Goal: Task Accomplishment & Management: Use online tool/utility

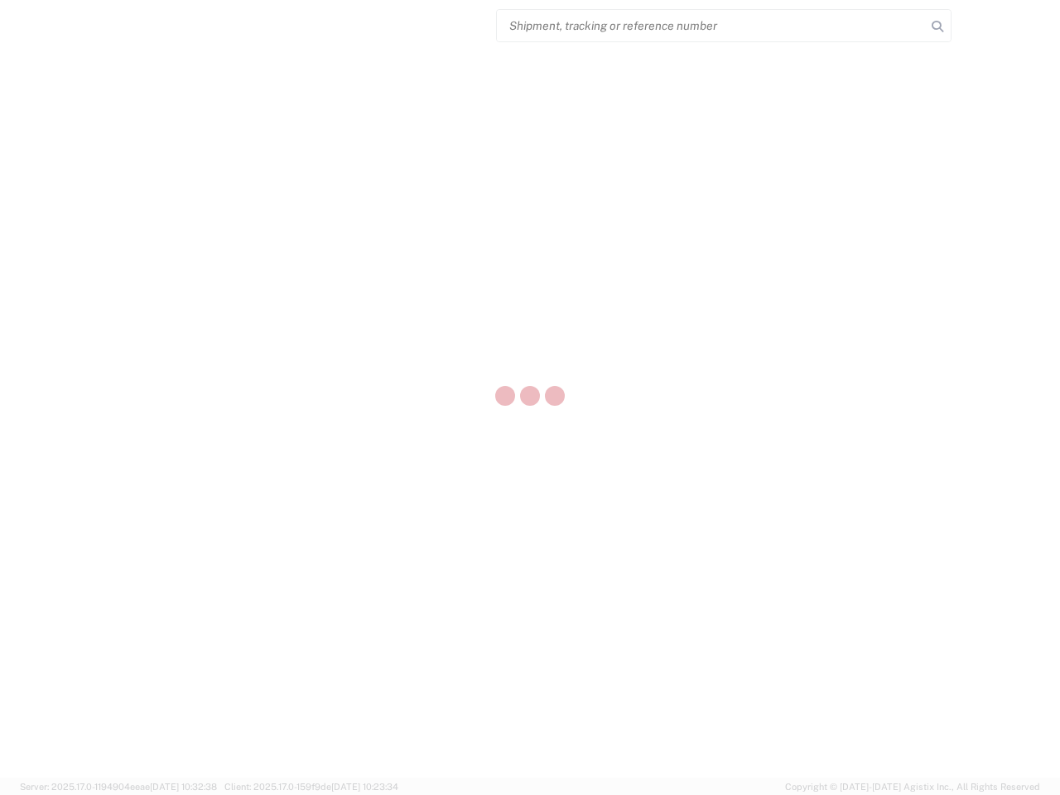
select select "US"
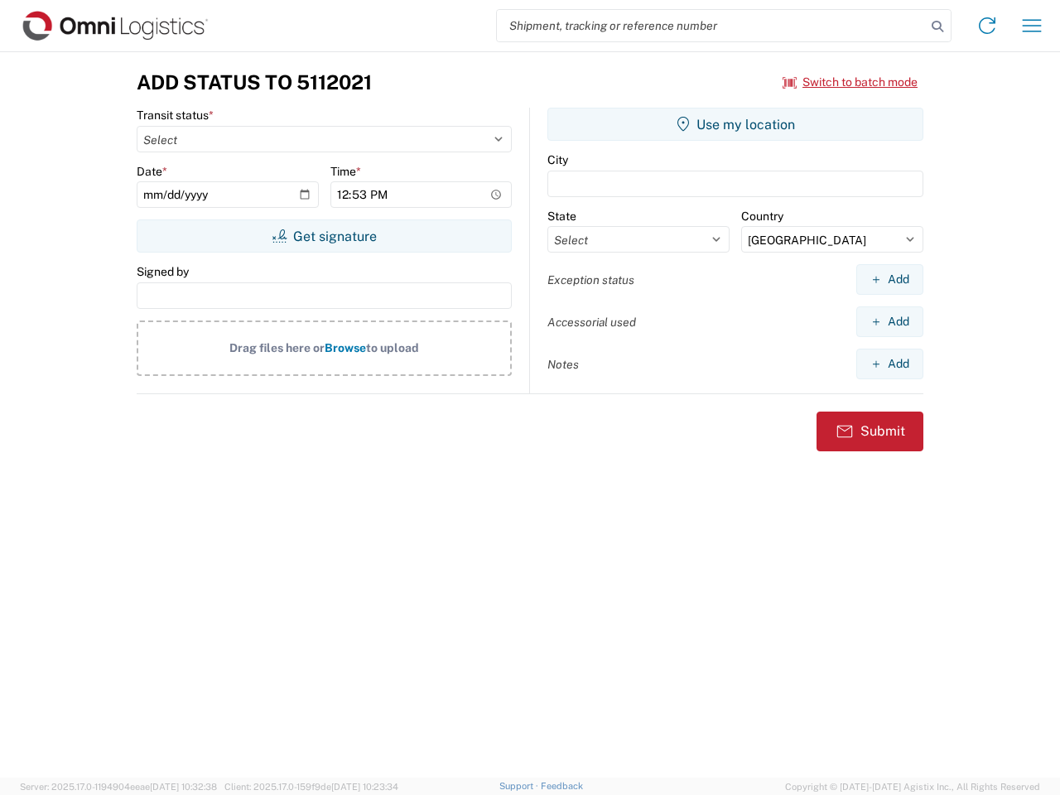
click at [711, 26] on input "search" at bounding box center [711, 25] width 429 height 31
click at [937, 26] on icon at bounding box center [936, 26] width 23 height 23
click at [987, 26] on icon at bounding box center [986, 25] width 26 height 26
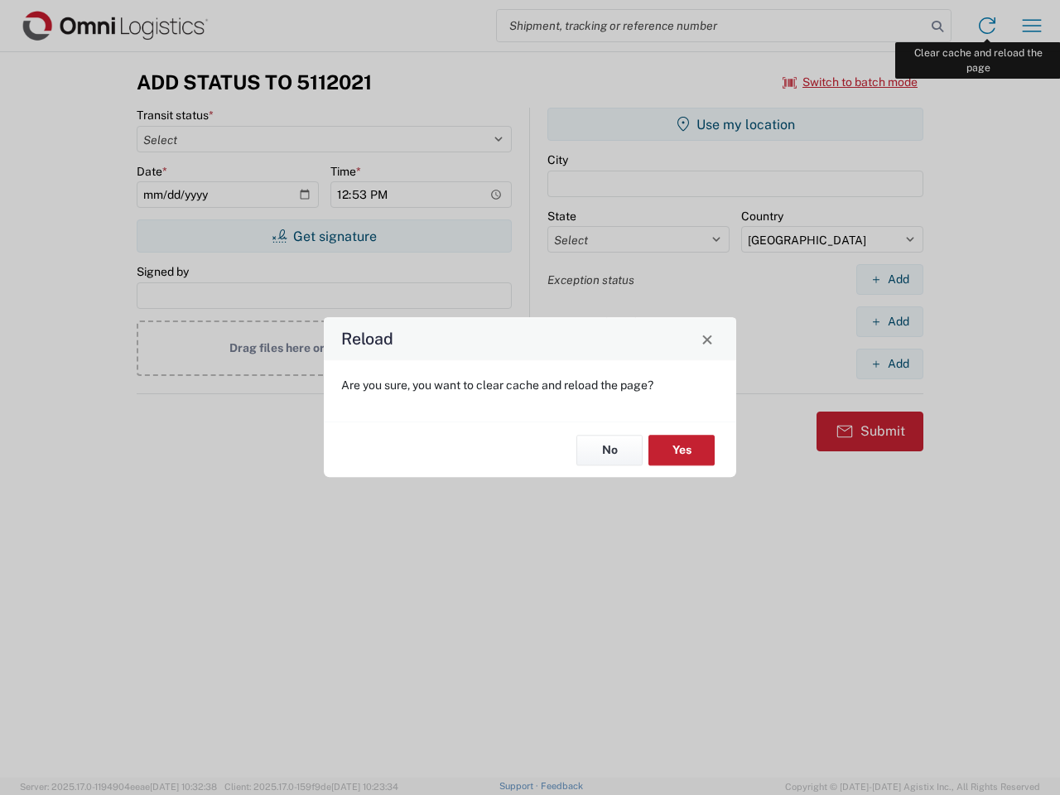
click at [1031, 26] on div "Reload Are you sure, you want to clear cache and reload the page? No Yes" at bounding box center [530, 397] width 1060 height 795
click at [850, 82] on div "Reload Are you sure, you want to clear cache and reload the page? No Yes" at bounding box center [530, 397] width 1060 height 795
click at [324, 236] on div "Reload Are you sure, you want to clear cache and reload the page? No Yes" at bounding box center [530, 397] width 1060 height 795
click at [735, 124] on div "Reload Are you sure, you want to clear cache and reload the page? No Yes" at bounding box center [530, 397] width 1060 height 795
click at [889, 279] on div "Reload Are you sure, you want to clear cache and reload the page? No Yes" at bounding box center [530, 397] width 1060 height 795
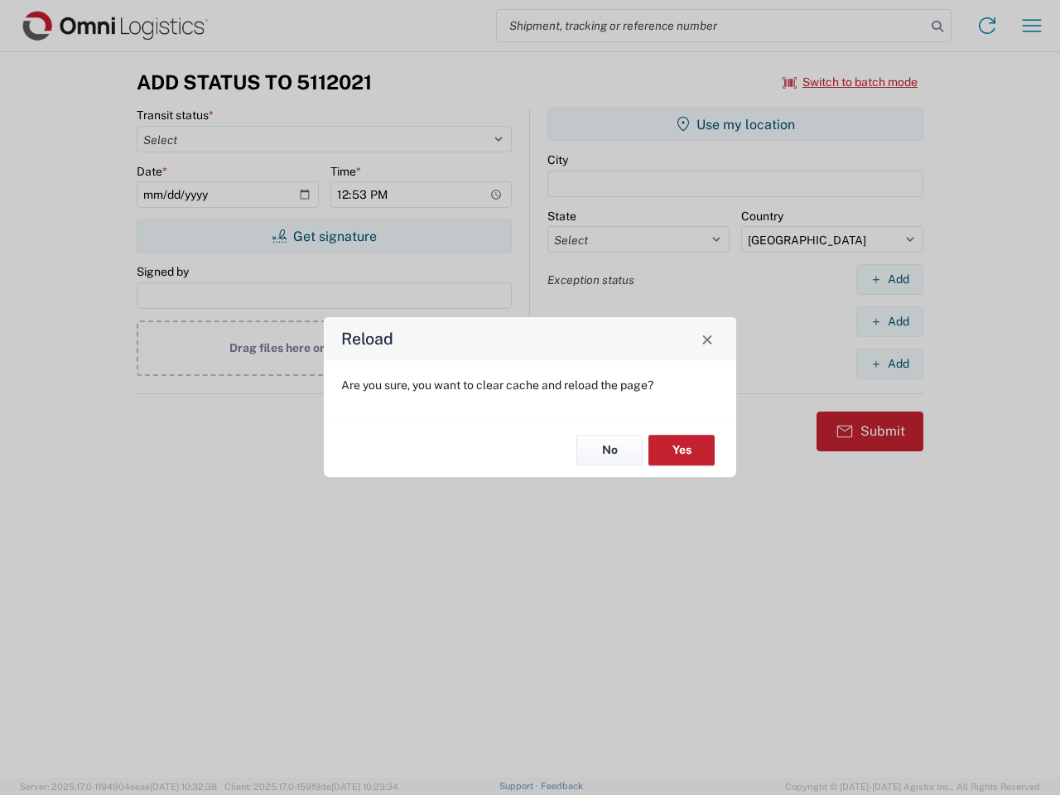
click at [889, 321] on div "Reload Are you sure, you want to clear cache and reload the page? No Yes" at bounding box center [530, 397] width 1060 height 795
click at [889, 363] on div "Reload Are you sure, you want to clear cache and reload the page? No Yes" at bounding box center [530, 397] width 1060 height 795
